Goal: Information Seeking & Learning: Learn about a topic

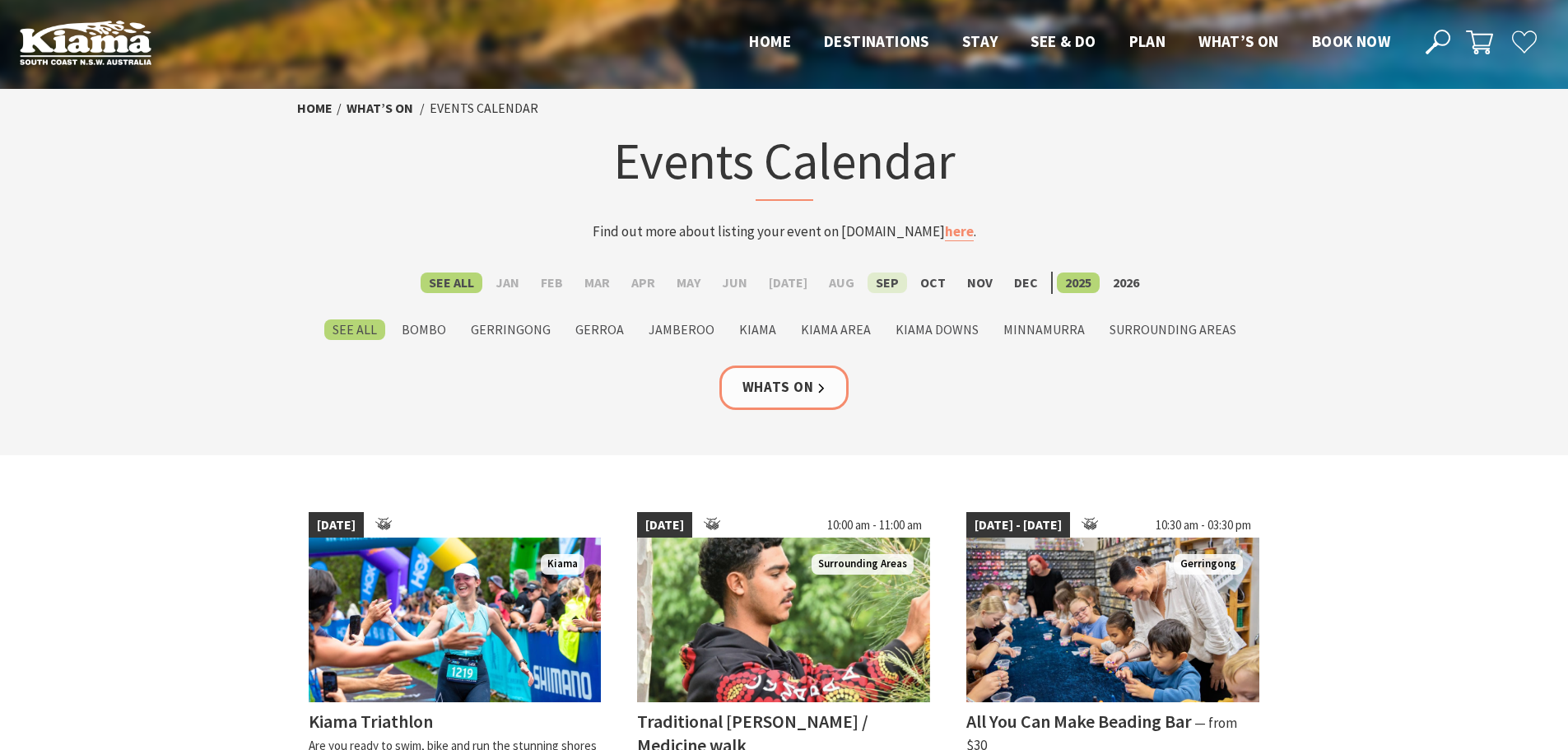
click at [872, 277] on label "Sep" at bounding box center [888, 283] width 40 height 21
click at [0, 0] on input "Sep" at bounding box center [0, 0] width 0 height 0
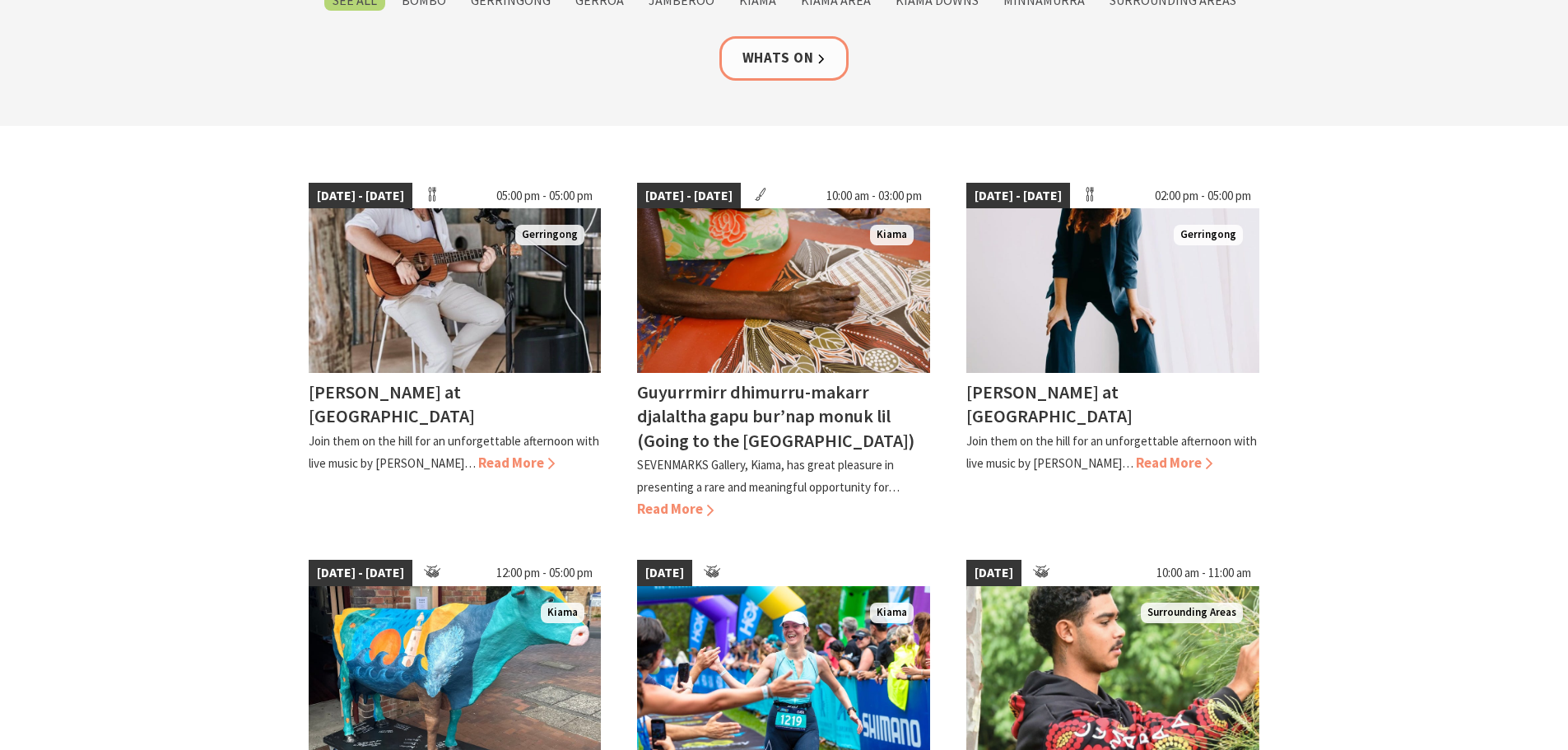
scroll to position [82, 0]
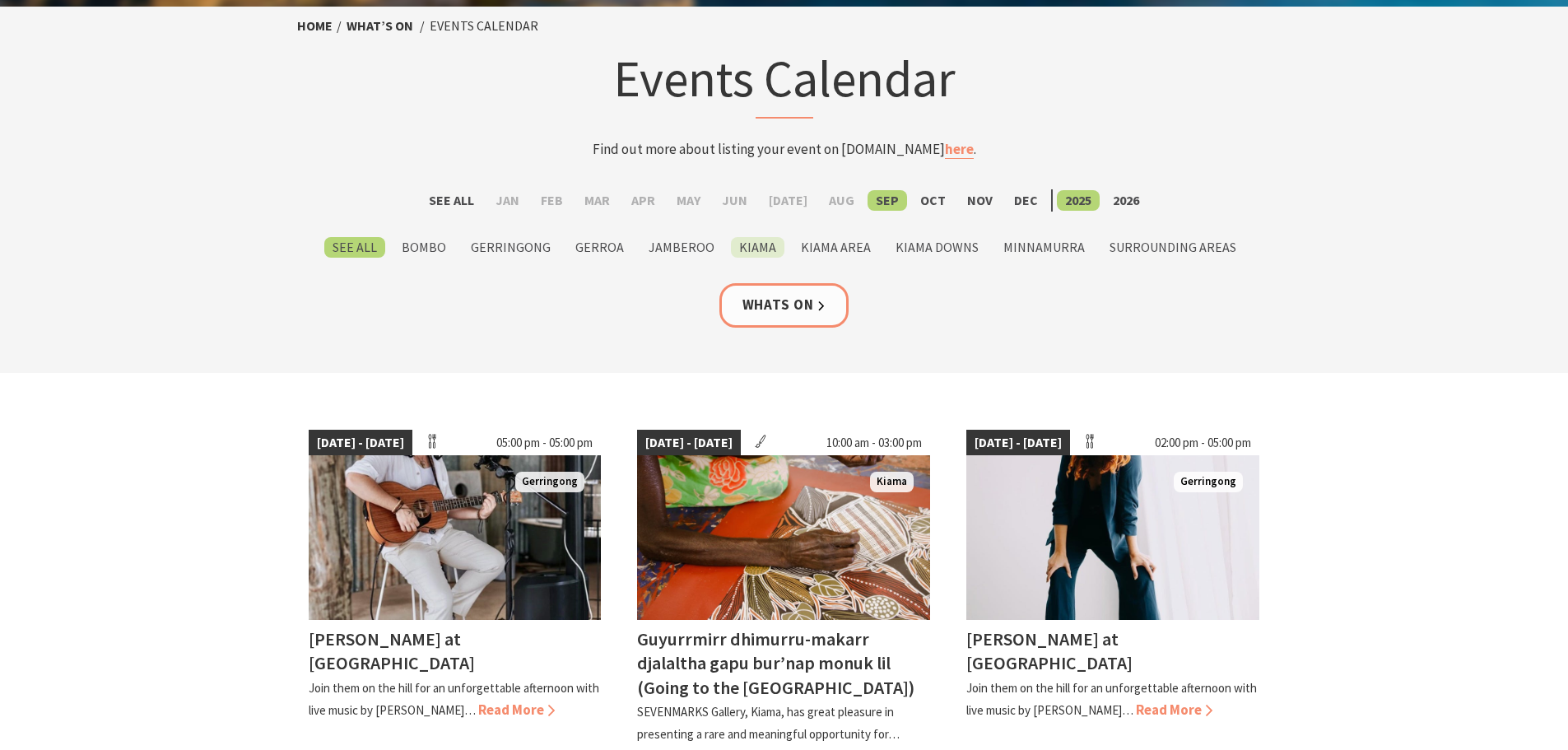
click at [748, 249] on label "Kiama" at bounding box center [758, 247] width 54 height 21
click at [0, 0] on input "Kiama" at bounding box center [0, 0] width 0 height 0
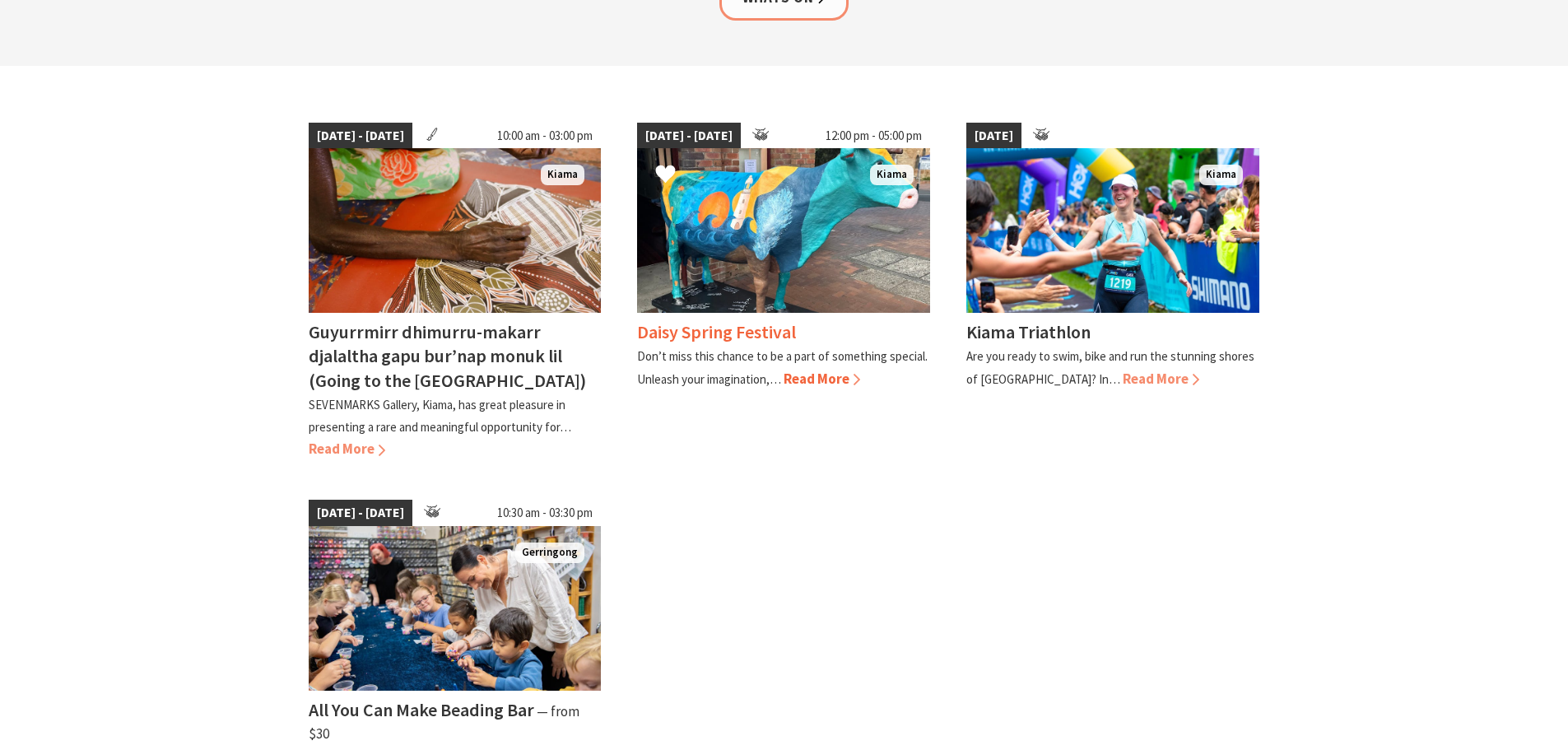
scroll to position [165, 0]
